Goal: Task Accomplishment & Management: Use online tool/utility

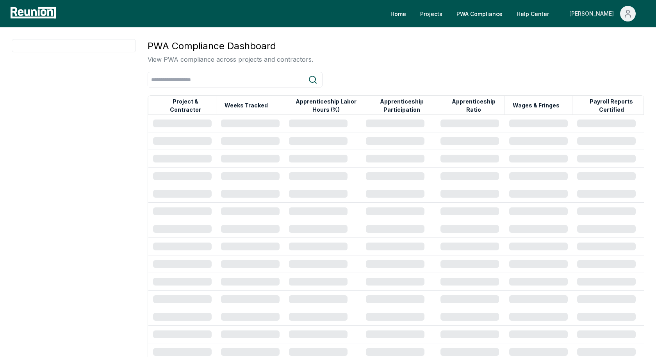
click at [630, 13] on icon "Main" at bounding box center [627, 13] width 9 height 9
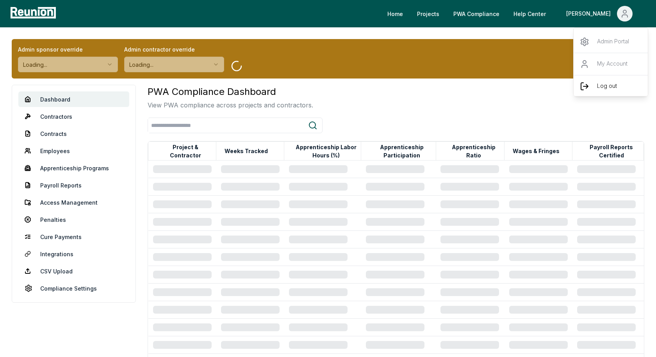
click at [593, 85] on div "Log out" at bounding box center [610, 86] width 75 height 22
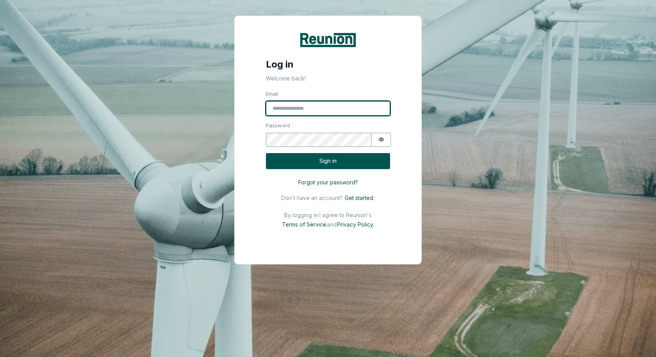
click at [309, 109] on input "Email" at bounding box center [328, 108] width 124 height 15
type input "**********"
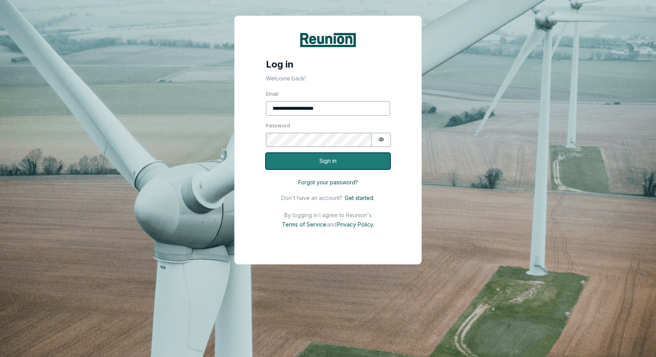
click at [334, 157] on button "Sign in" at bounding box center [328, 161] width 124 height 16
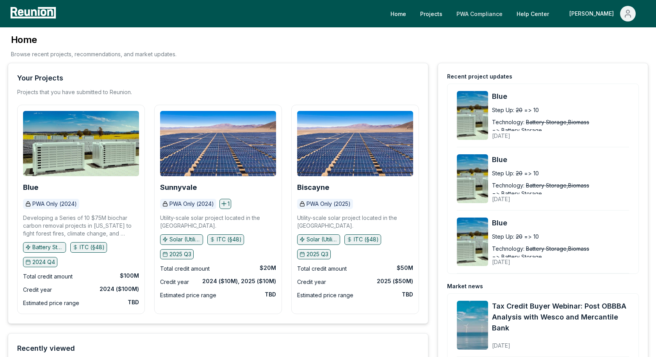
click at [509, 16] on link "PWA Compliance" at bounding box center [479, 14] width 59 height 16
